Goal: Navigation & Orientation: Find specific page/section

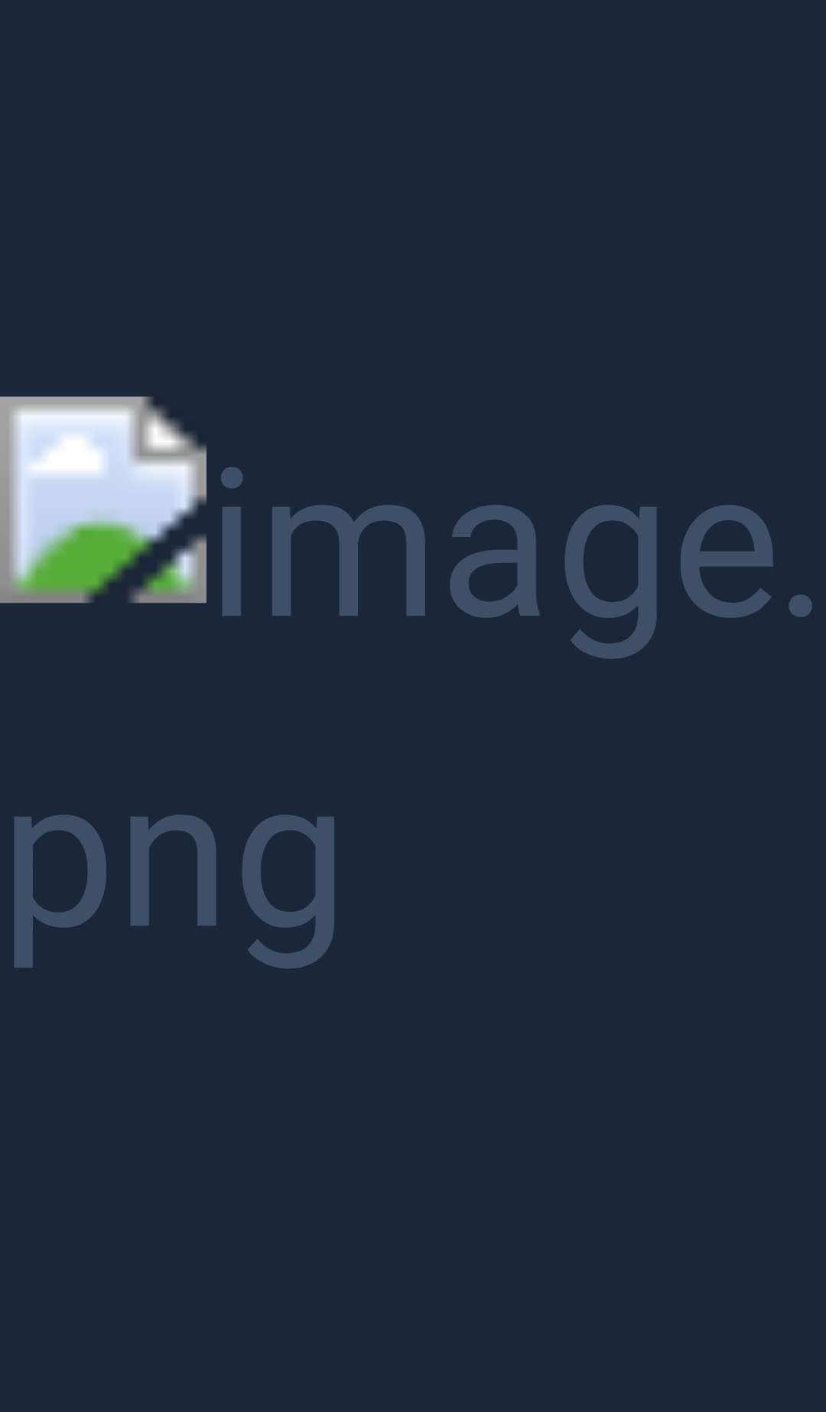
click at [593, 257] on button "Unzoom image" at bounding box center [413, 706] width 826 height 1412
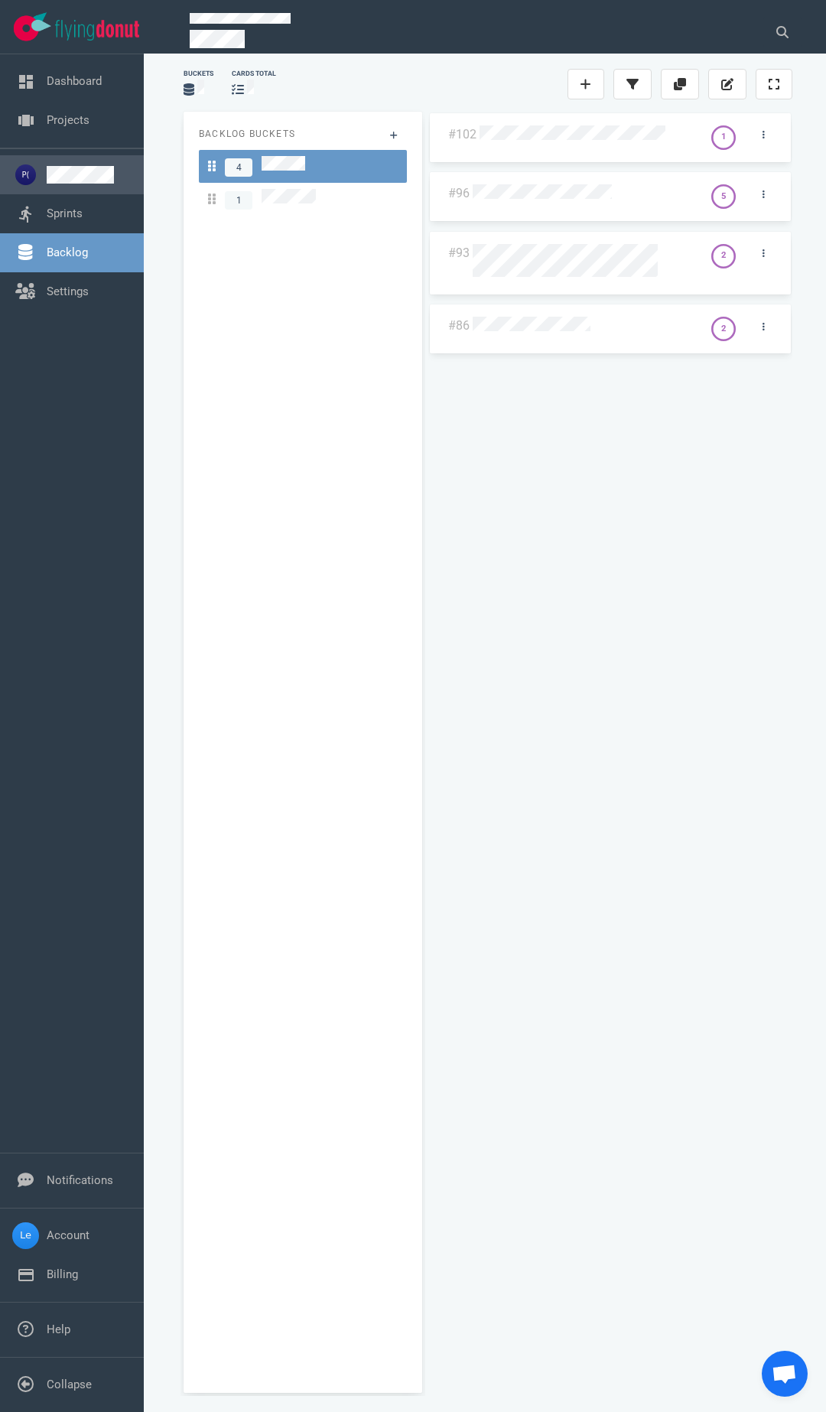
click at [76, 172] on link at bounding box center [89, 175] width 85 height 18
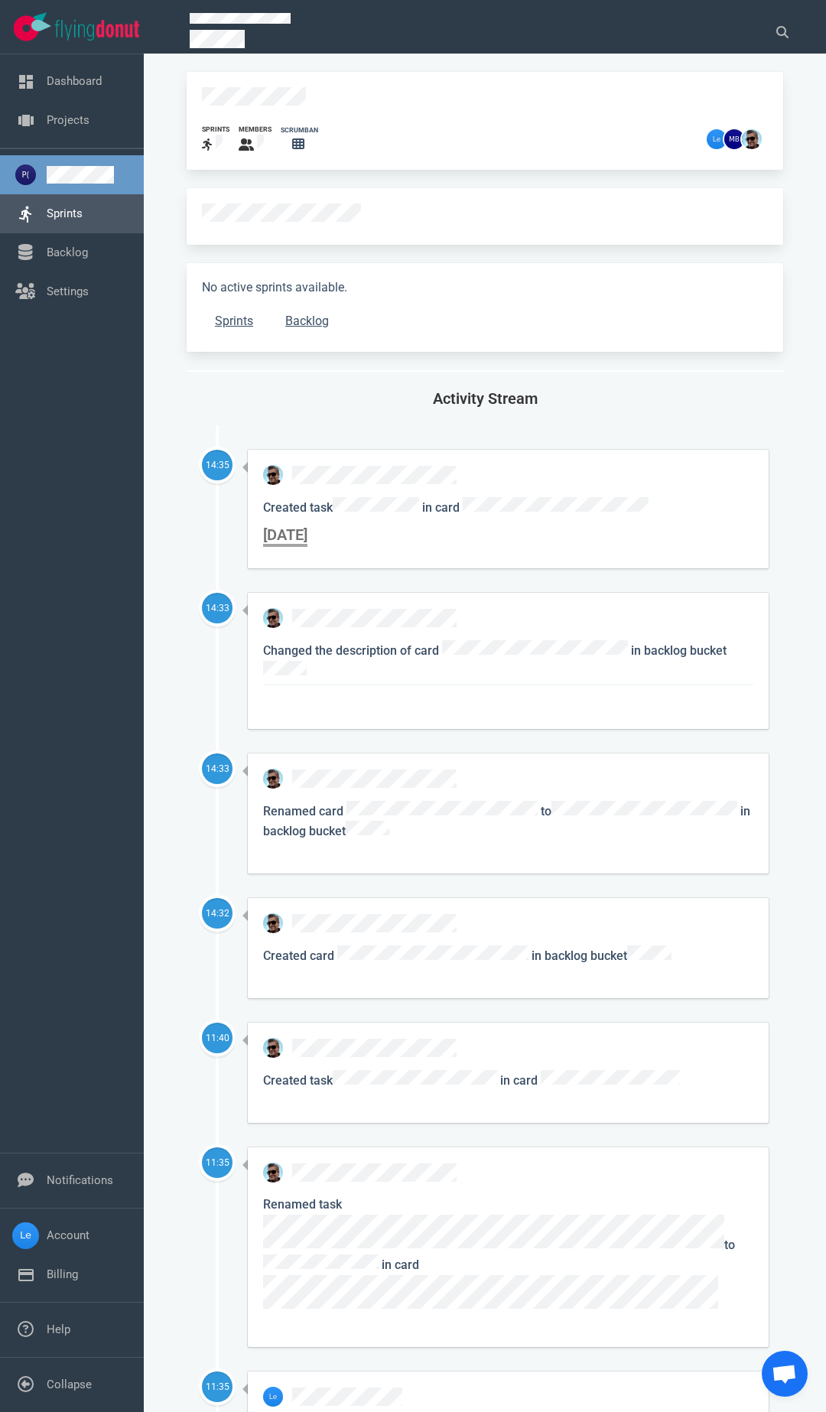
click at [80, 212] on link "Sprints" at bounding box center [65, 213] width 36 height 14
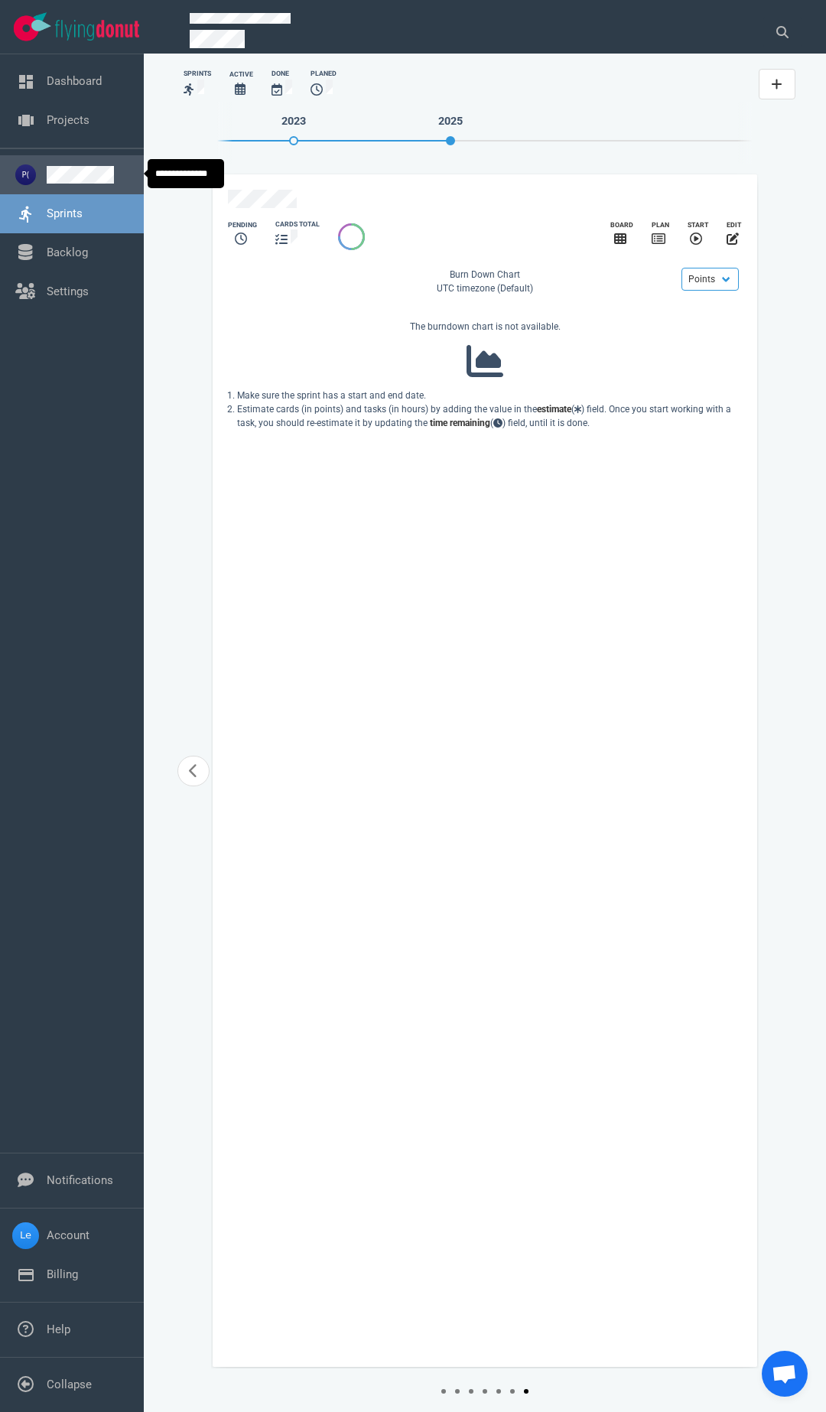
click at [73, 178] on link at bounding box center [89, 175] width 85 height 18
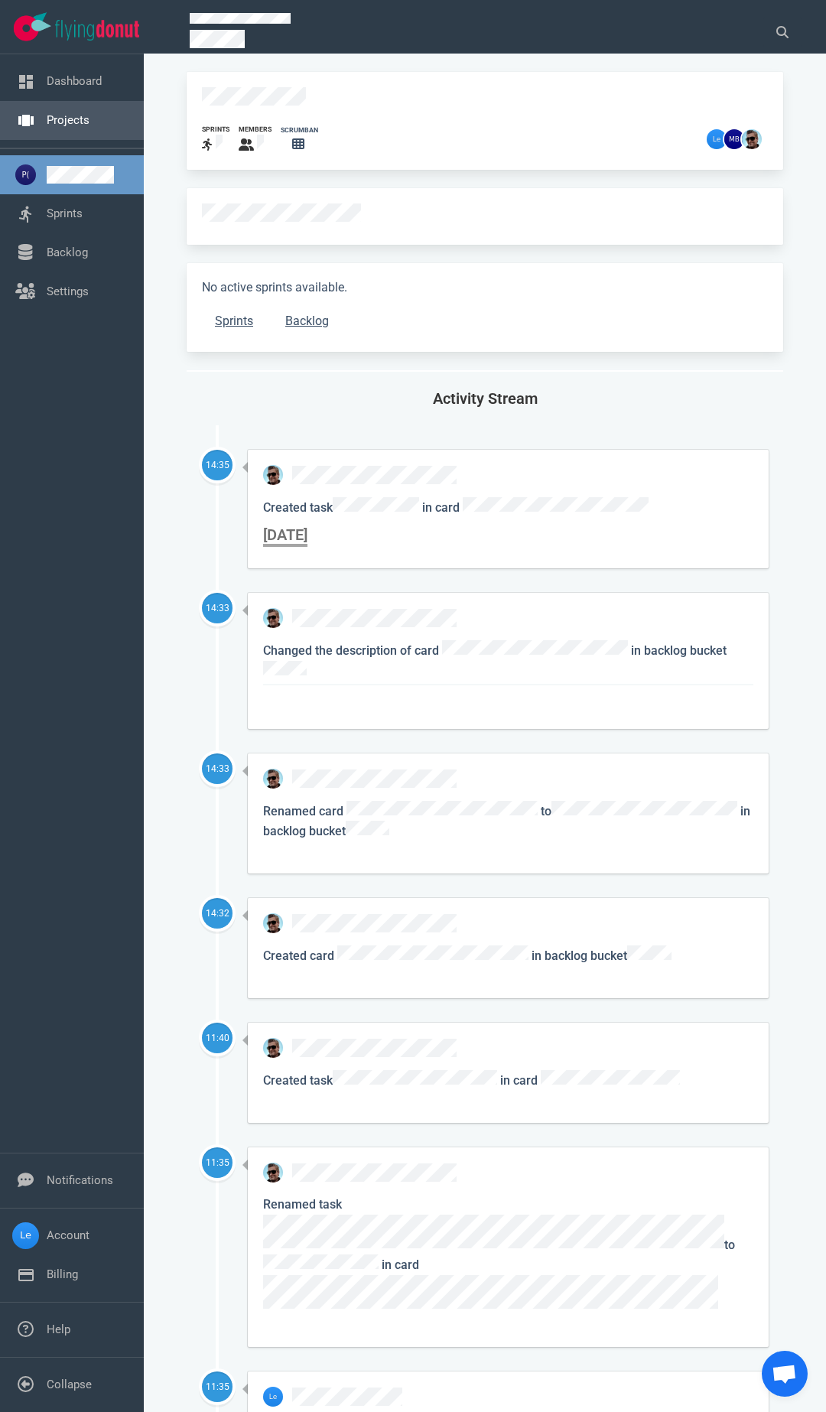
click at [75, 113] on link "Projects" at bounding box center [68, 120] width 43 height 14
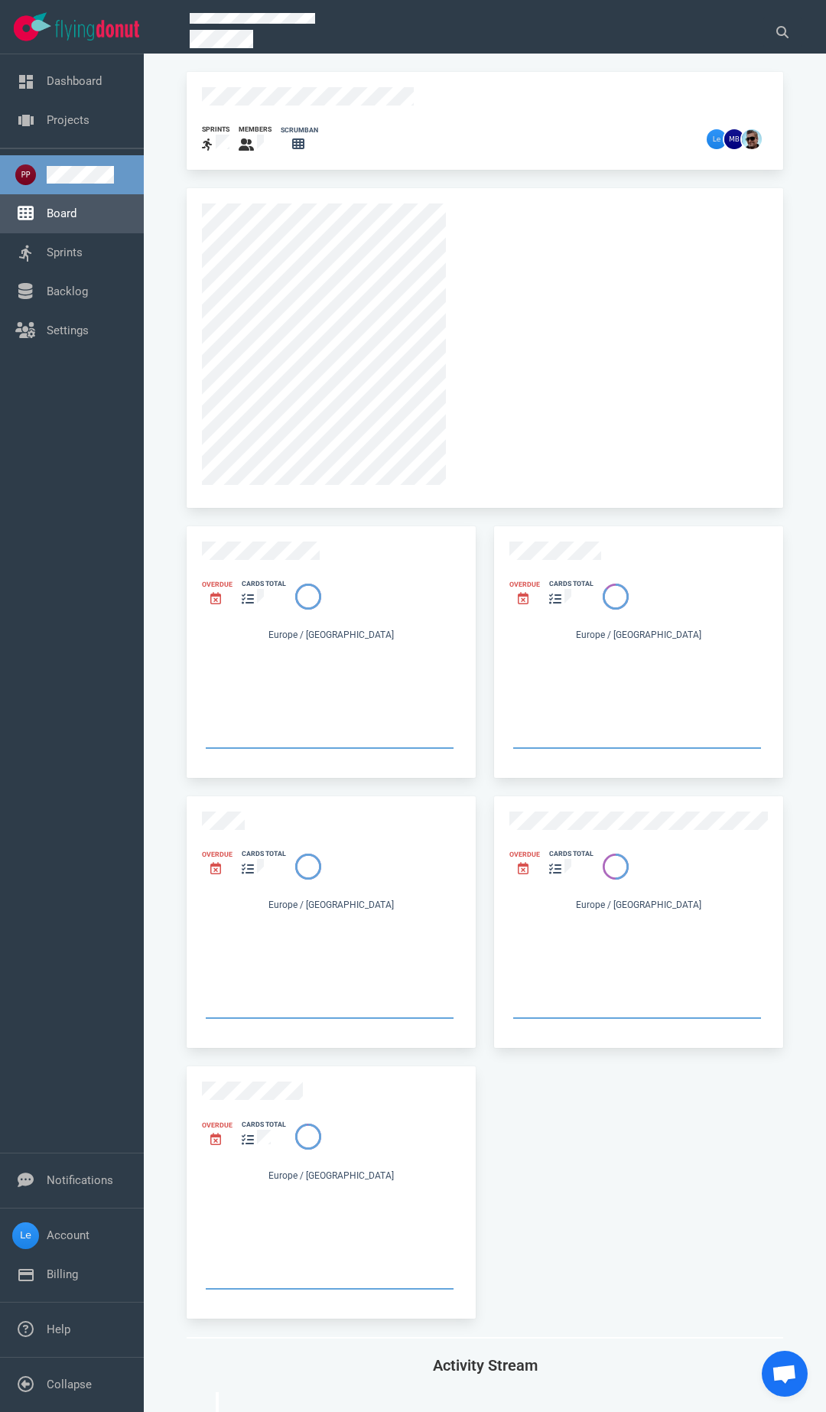
click at [76, 218] on link "Board" at bounding box center [62, 213] width 30 height 14
click at [63, 206] on link "Board" at bounding box center [62, 213] width 30 height 14
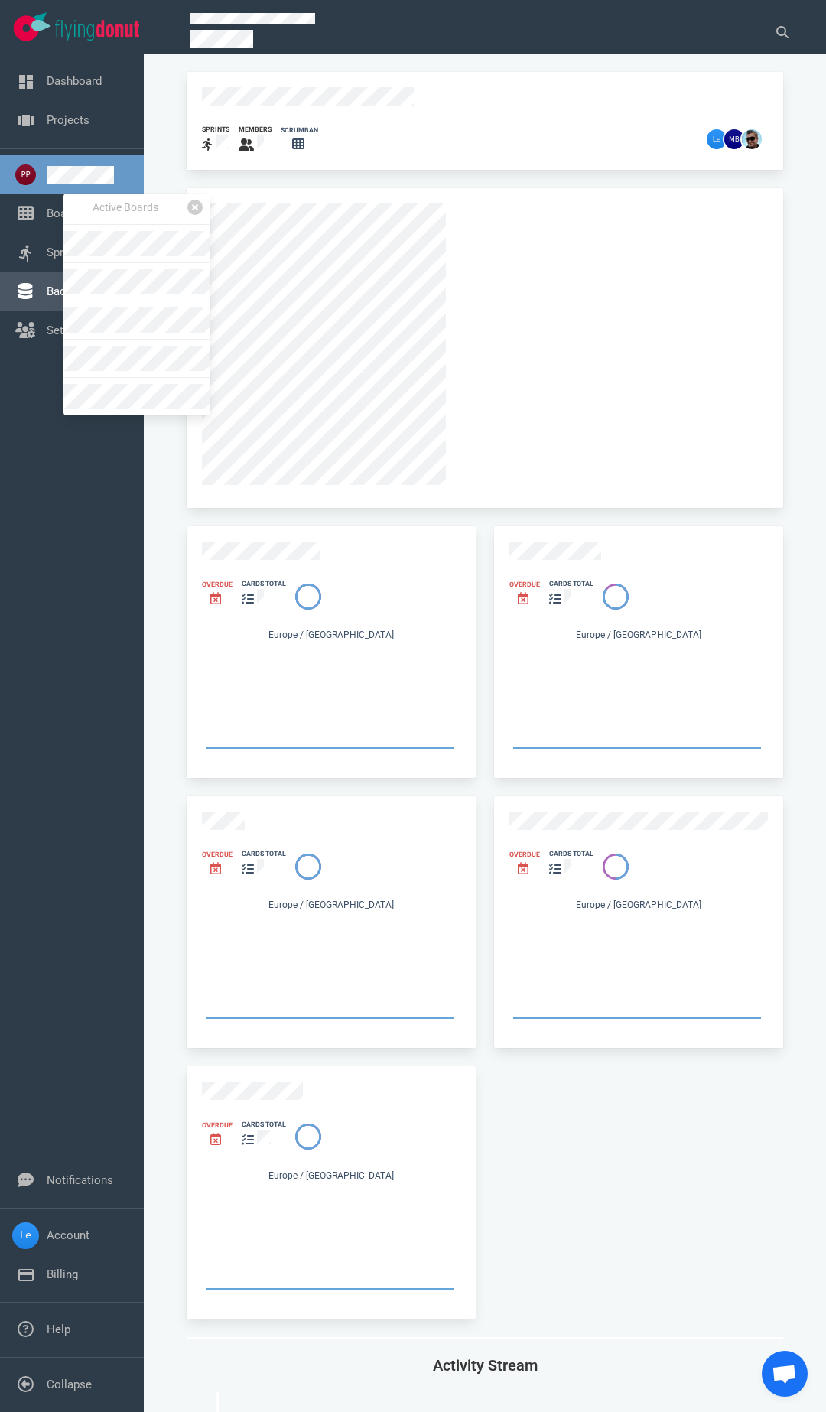
click at [47, 284] on link "Backlog" at bounding box center [67, 291] width 41 height 14
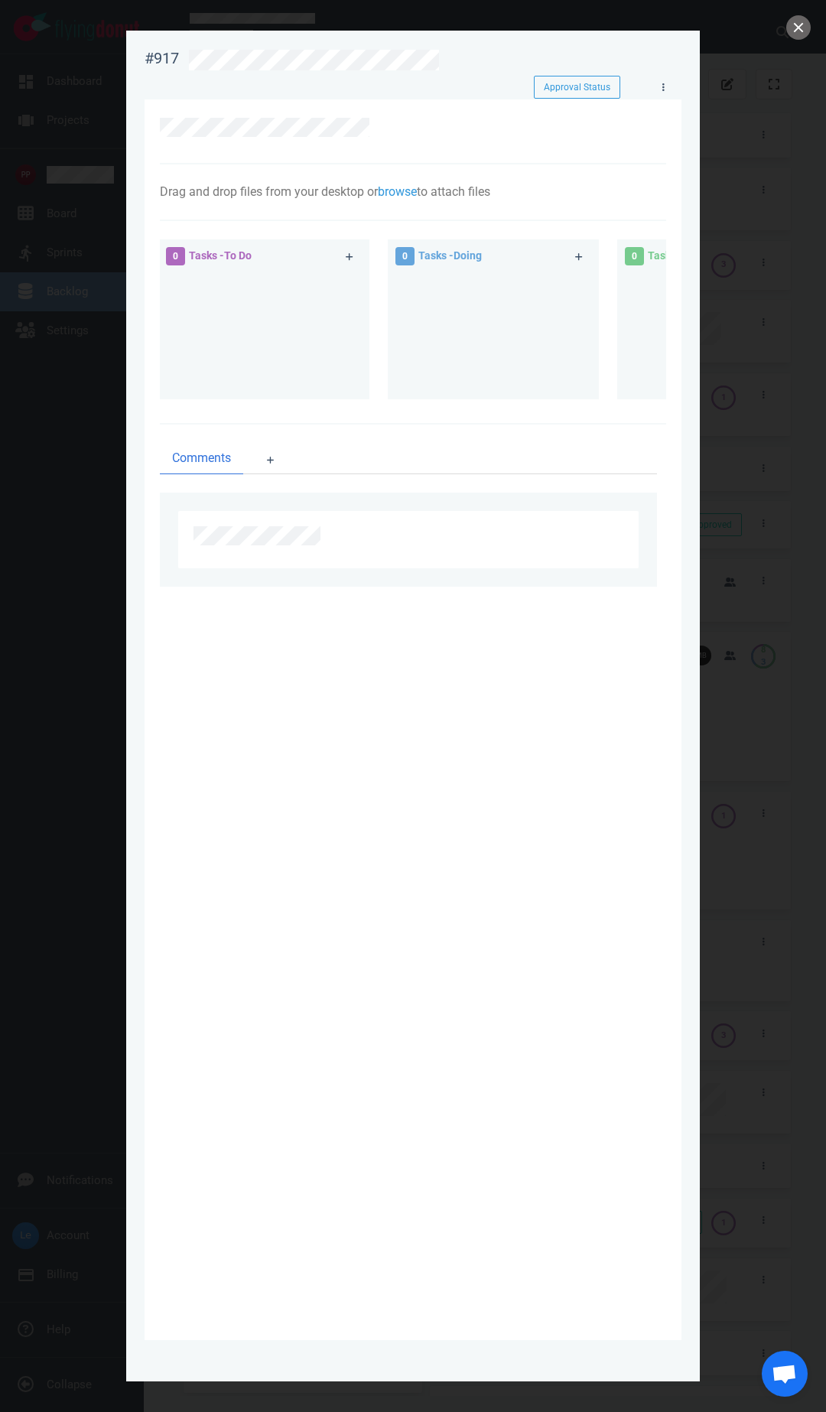
click at [740, 213] on div at bounding box center [413, 706] width 826 height 1412
click at [805, 33] on button "close" at bounding box center [798, 27] width 24 height 24
